Goal: Task Accomplishment & Management: Use online tool/utility

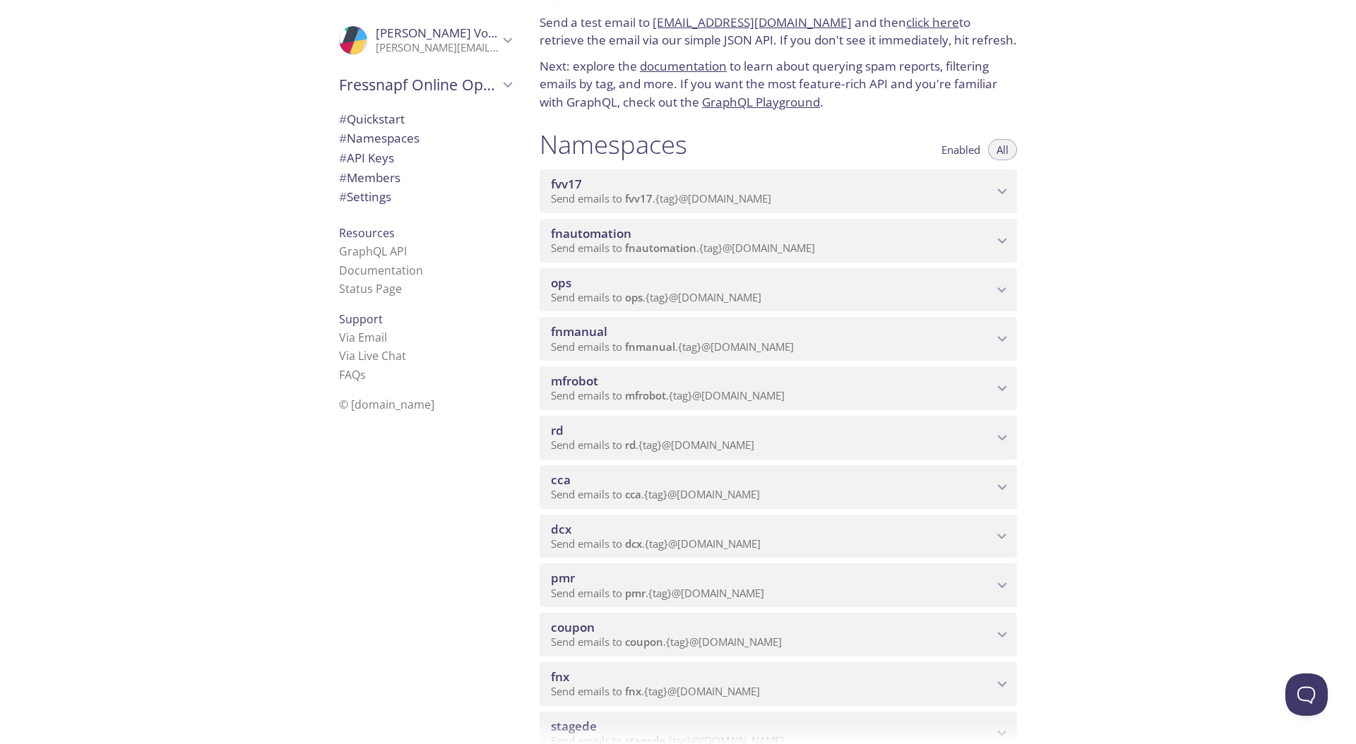
scroll to position [70, 0]
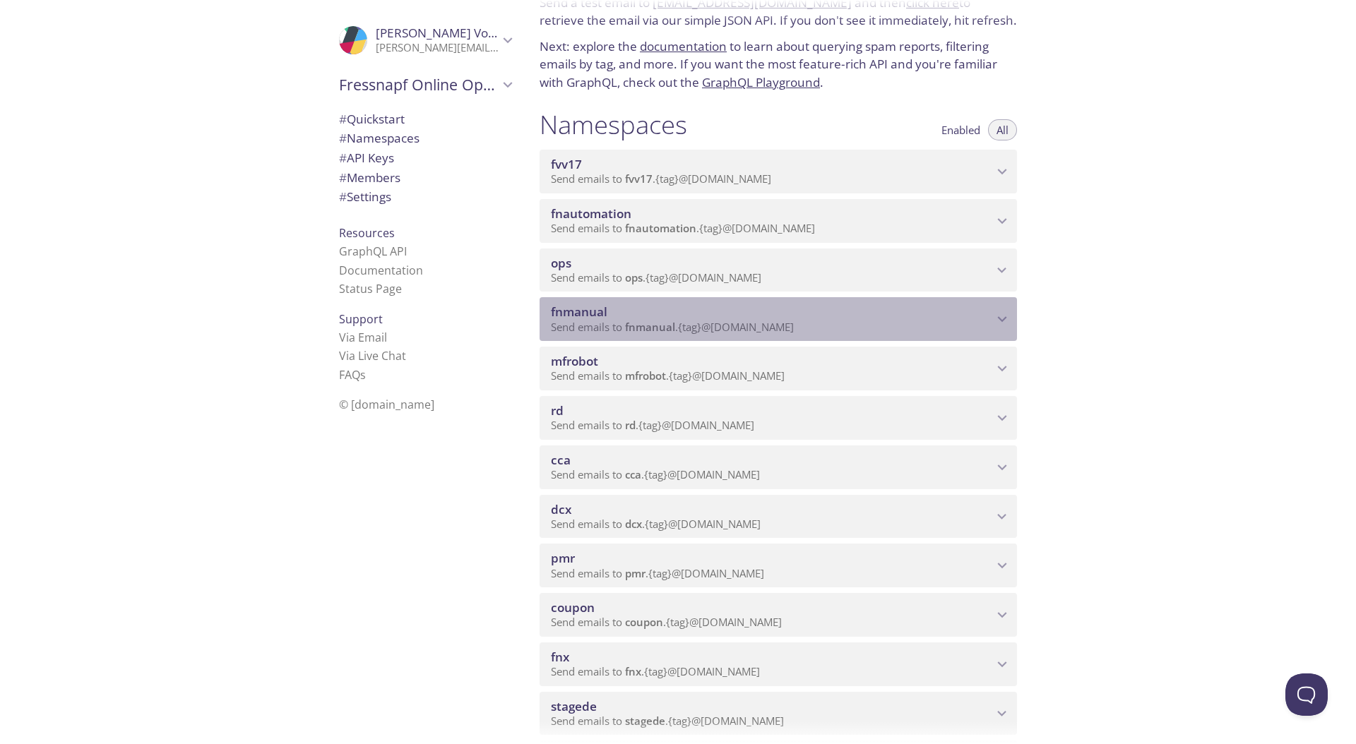
click at [968, 325] on p "Send emails to fnmanual . {tag} @[DOMAIN_NAME]" at bounding box center [772, 328] width 442 height 14
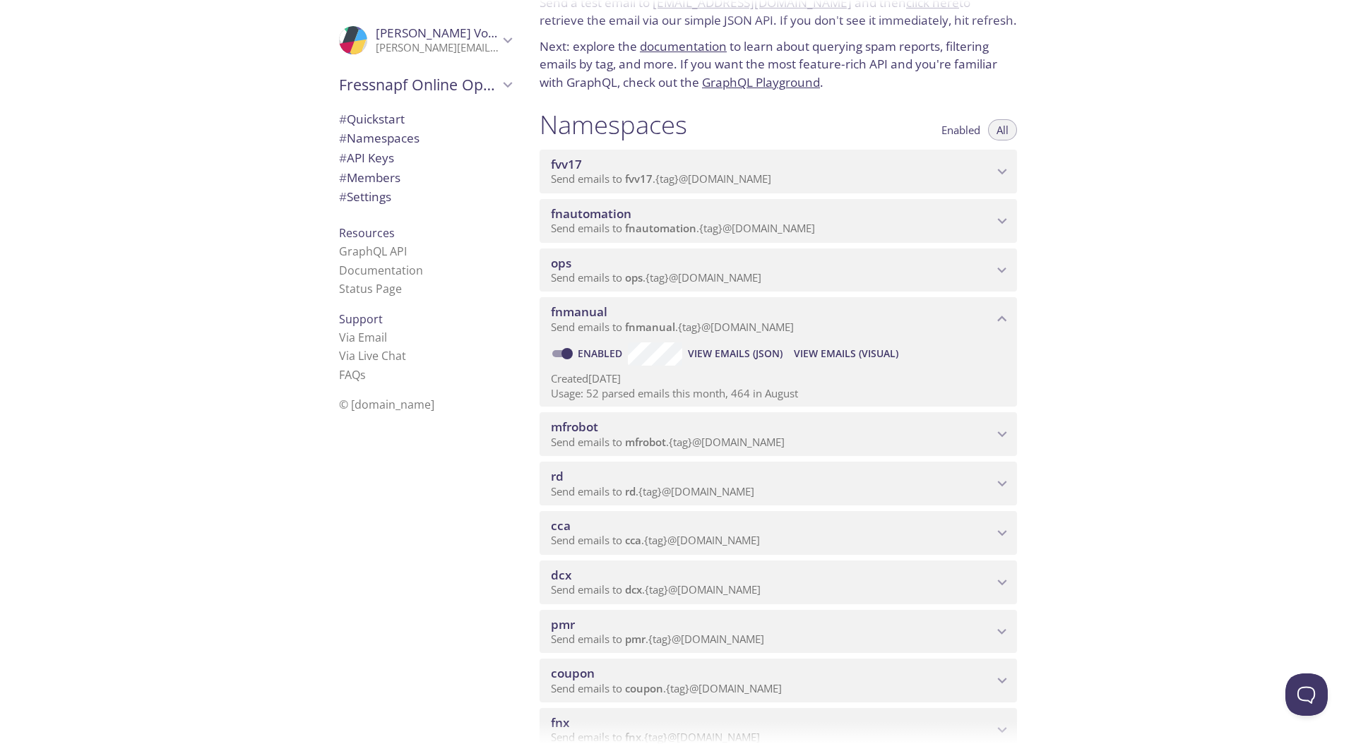
click at [836, 356] on span "View Emails (Visual)" at bounding box center [846, 353] width 104 height 17
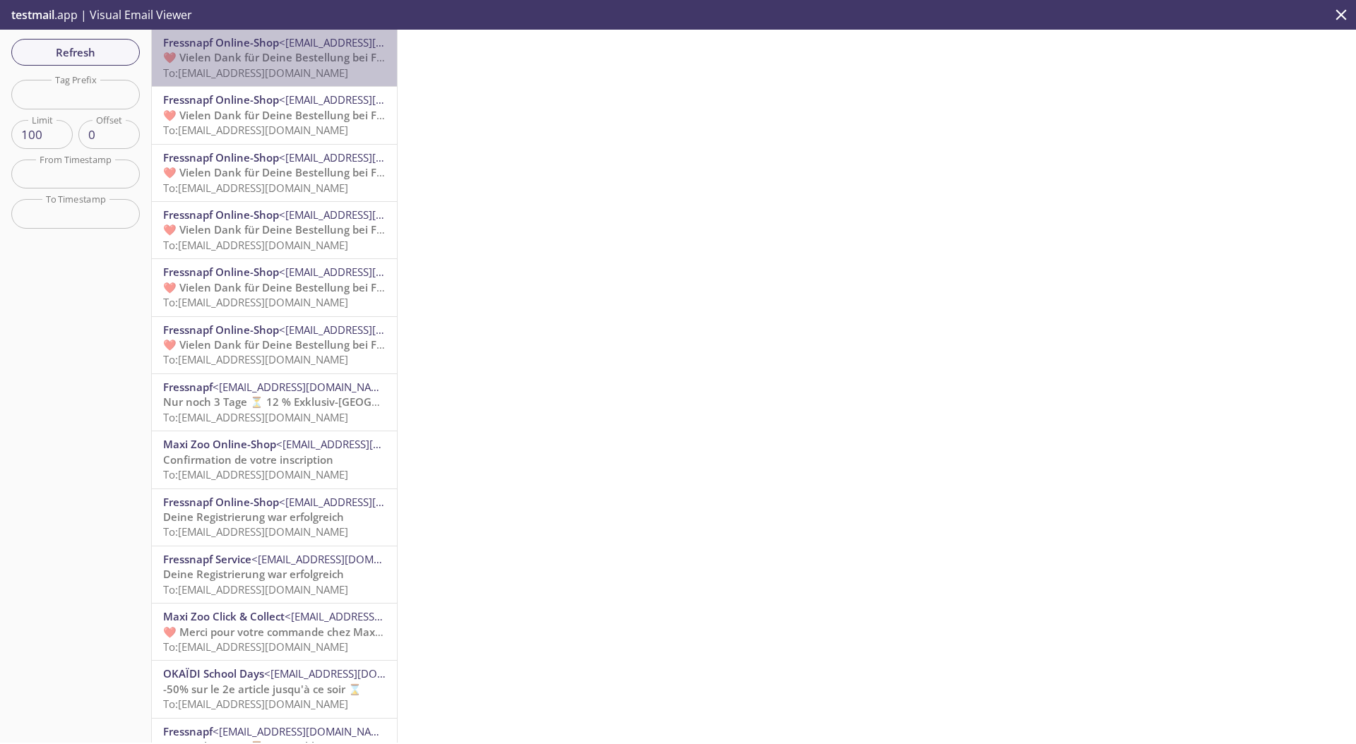
click at [289, 69] on span "To: [EMAIL_ADDRESS][DOMAIN_NAME]" at bounding box center [255, 73] width 185 height 14
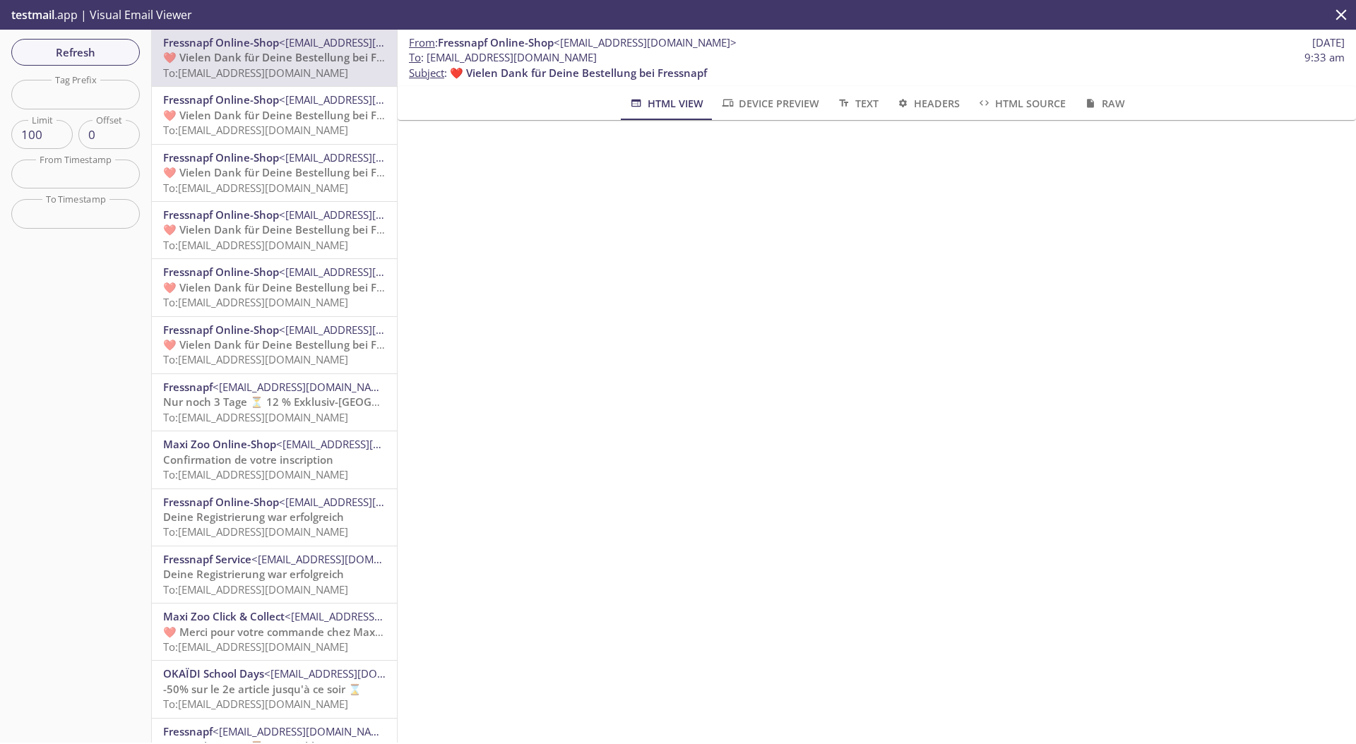
drag, startPoint x: 669, startPoint y: 58, endPoint x: 644, endPoint y: 23, distance: 42.5
click at [428, 56] on span "To : [EMAIL_ADDRESS][DOMAIN_NAME] 9:33 am" at bounding box center [876, 57] width 935 height 15
copy span "[EMAIL_ADDRESS][DOMAIN_NAME]"
click at [133, 47] on button "Refresh" at bounding box center [75, 52] width 128 height 27
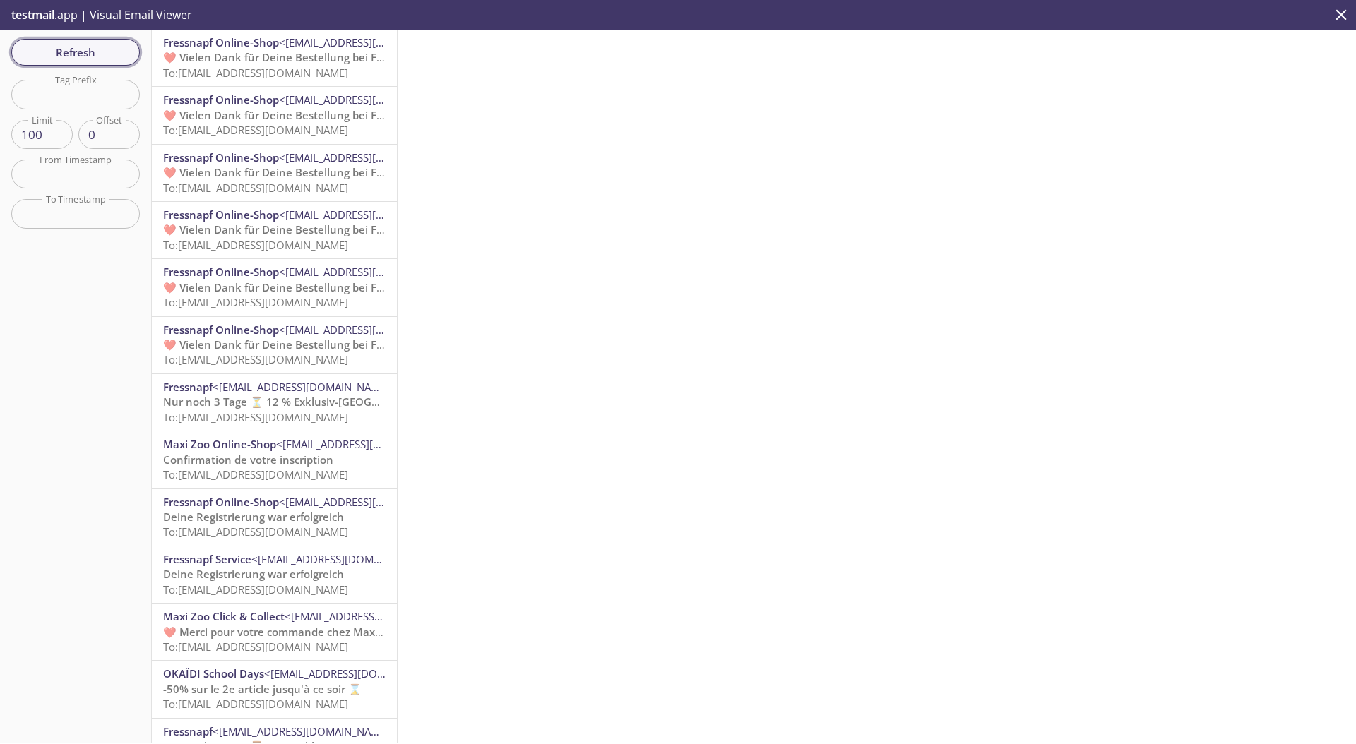
click at [88, 59] on span "Refresh" at bounding box center [76, 52] width 106 height 18
click at [92, 50] on span "Refresh" at bounding box center [76, 52] width 106 height 18
click at [321, 59] on span "Bestätige jetzt deine Anmeldung" at bounding box center [246, 57] width 167 height 14
